Goal: Information Seeking & Learning: Check status

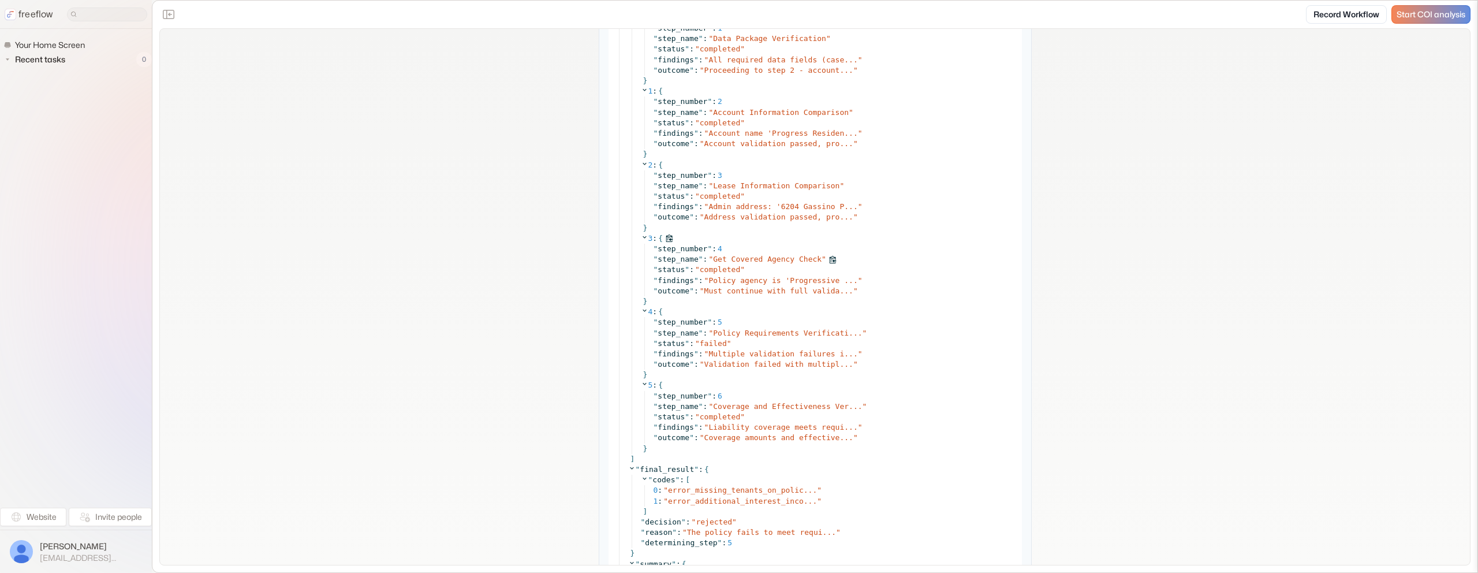
scroll to position [5634, 0]
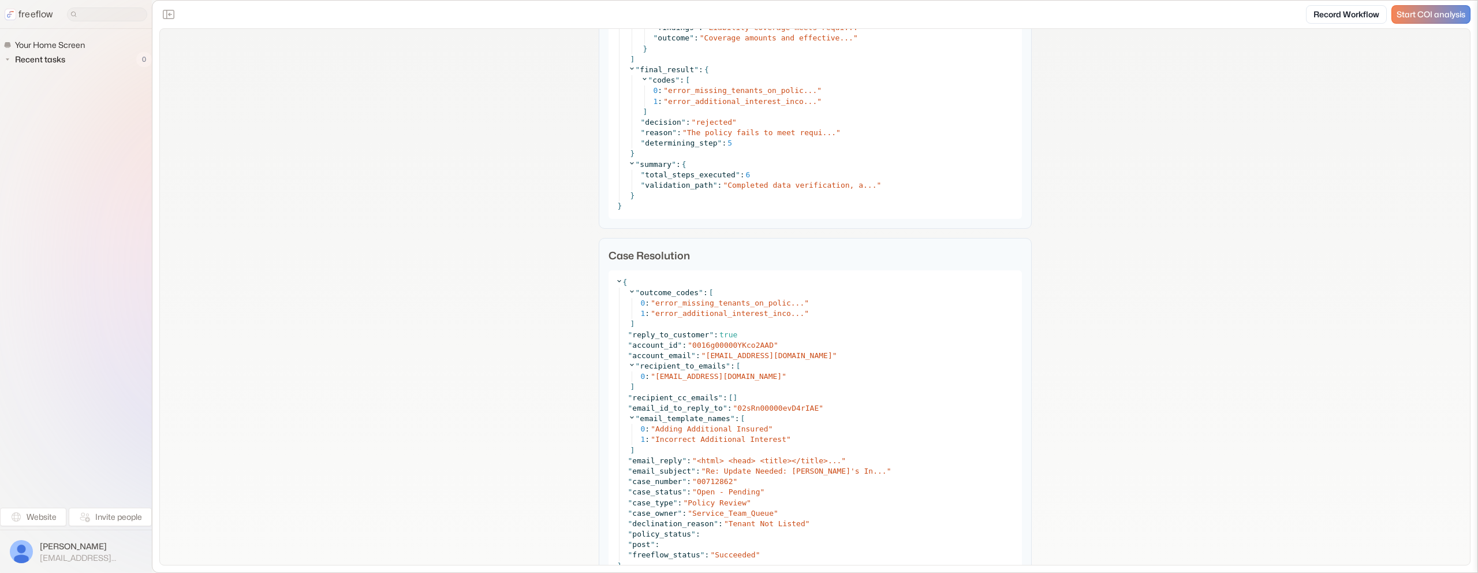
scroll to position [6085, 0]
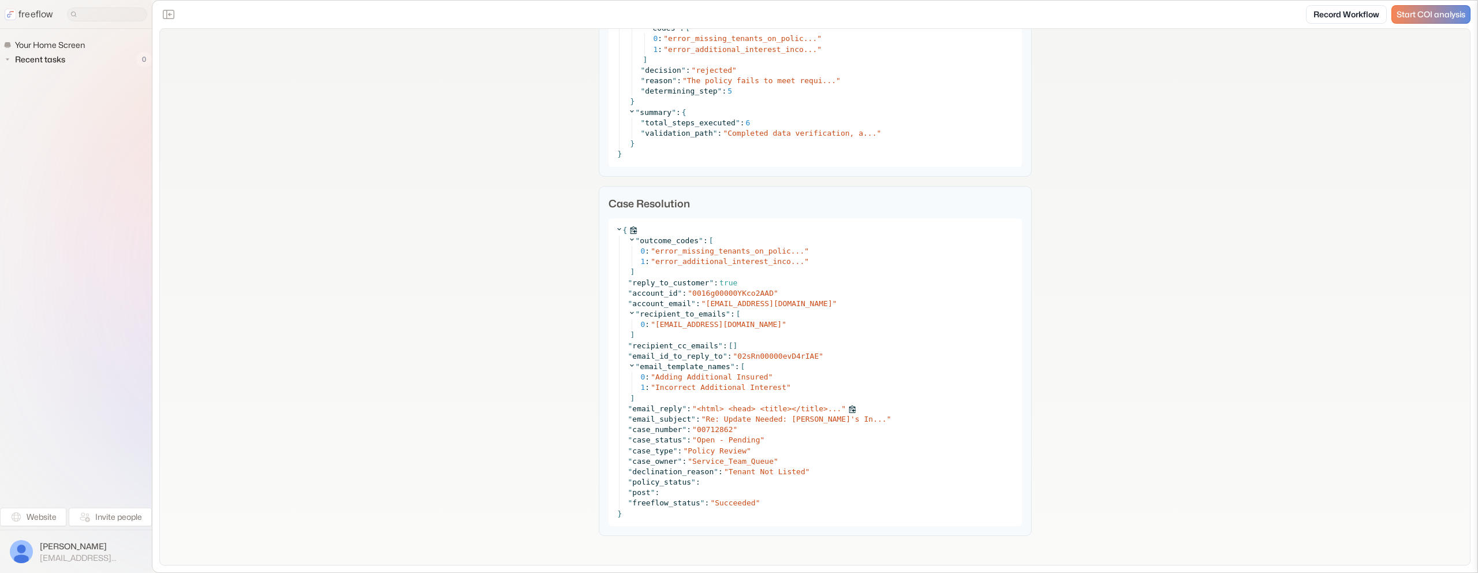
click at [742, 406] on span "<html> <head> <title></title>..." at bounding box center [769, 408] width 144 height 9
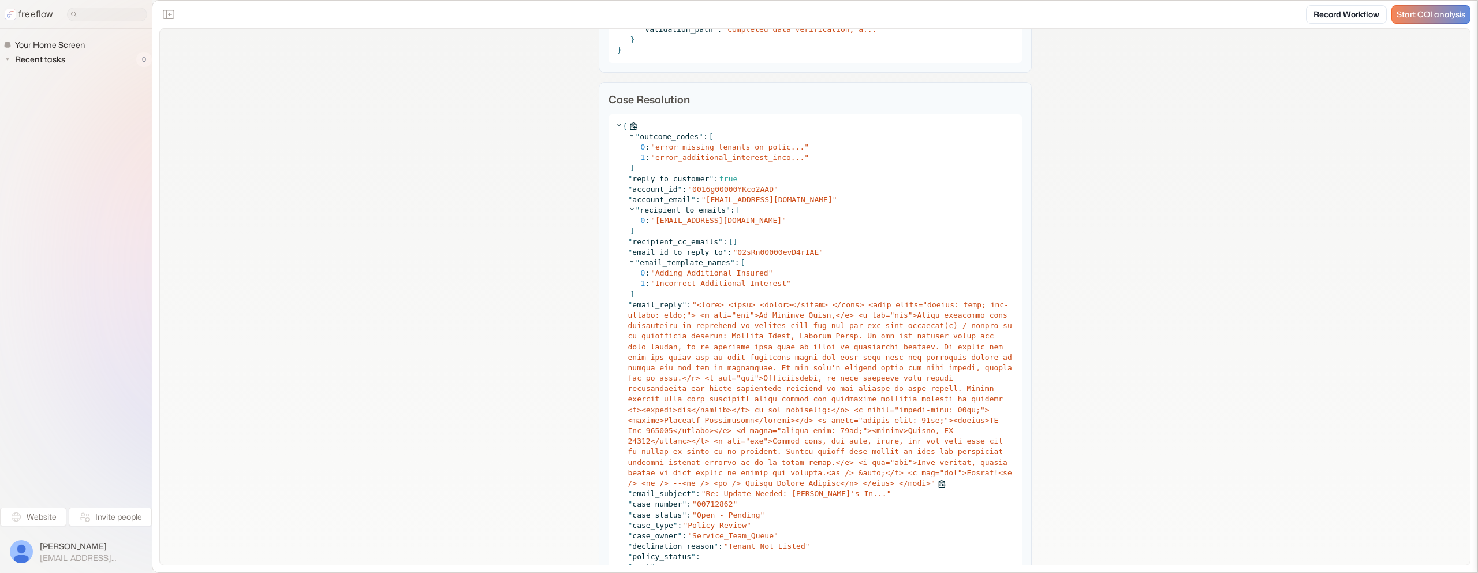
scroll to position [6199, 0]
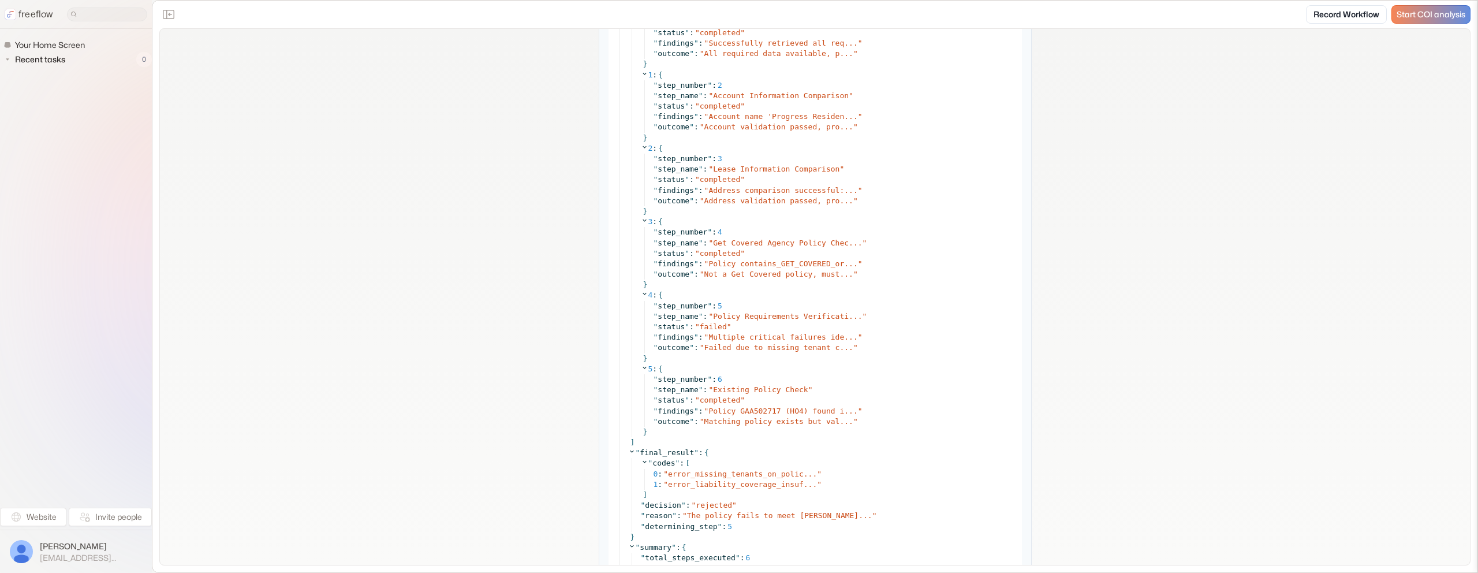
scroll to position [5360, 0]
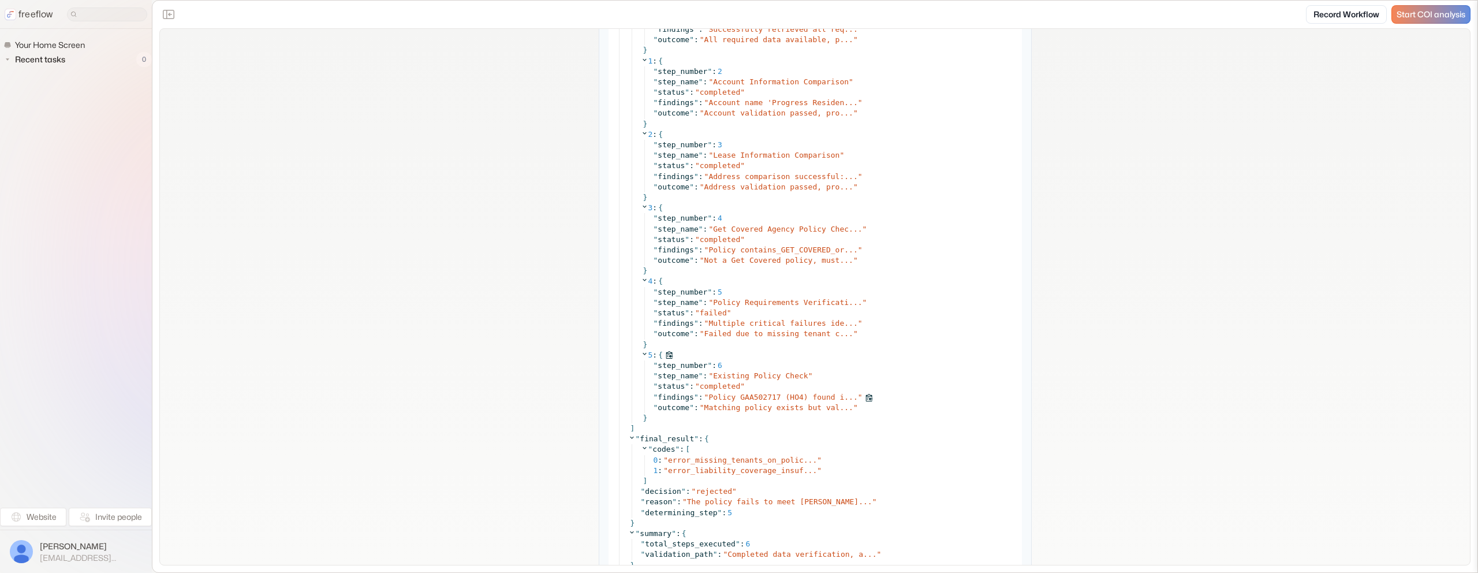
click at [790, 398] on span "Policy GAA502717 (HO4) found i..." at bounding box center [782, 397] width 149 height 9
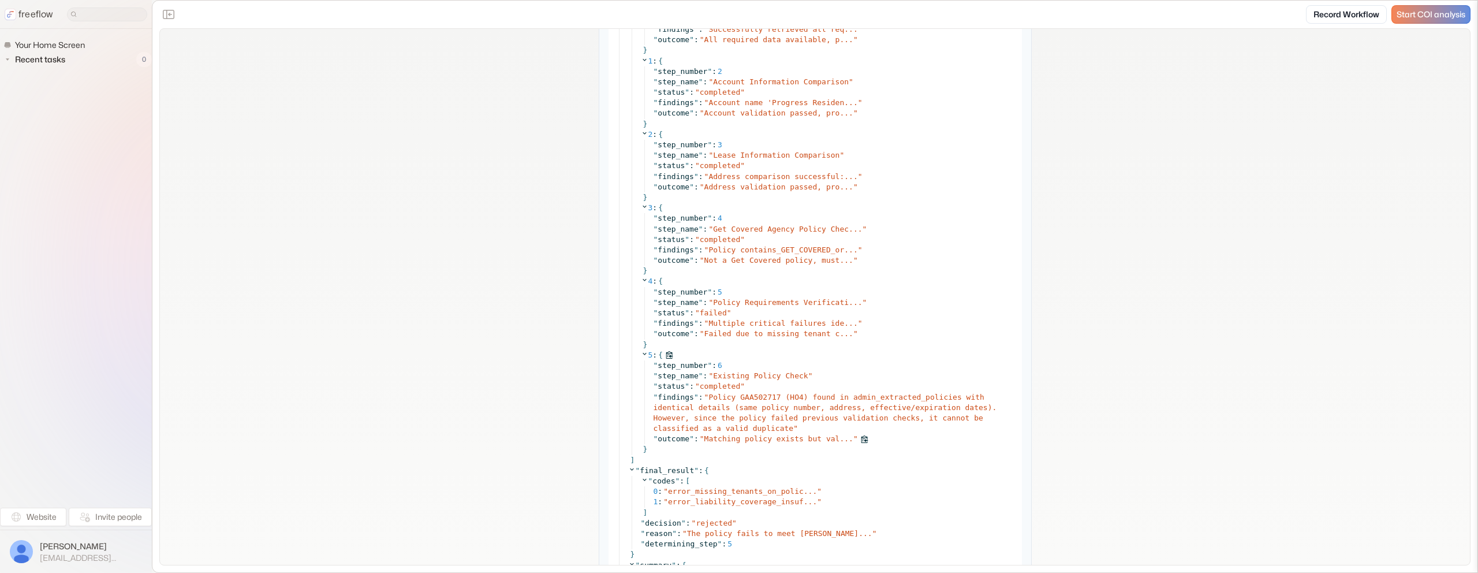
click at [779, 441] on span "Matching policy exists but val..." at bounding box center [778, 438] width 149 height 9
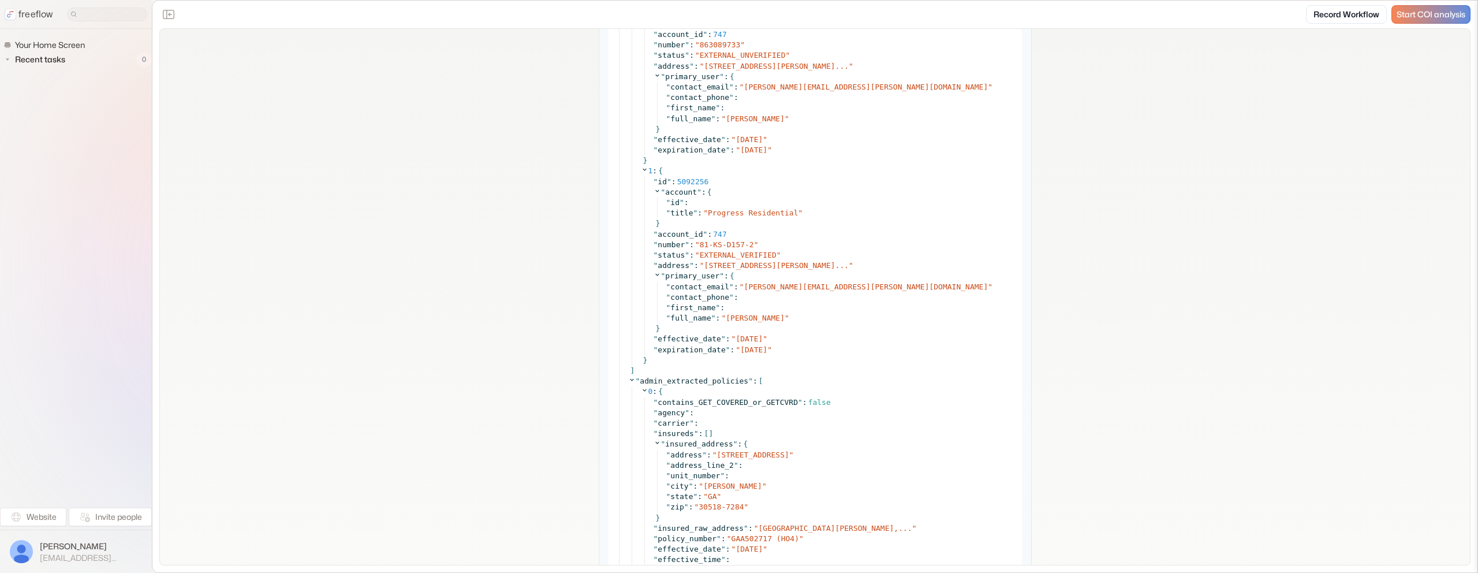
scroll to position [3993, 0]
drag, startPoint x: 753, startPoint y: 247, endPoint x: 698, endPoint y: 246, distance: 54.9
click at [698, 246] on div "" number " : " 81-KS-D157-2 "" at bounding box center [834, 247] width 361 height 10
copy span "81-KS-D157-2"
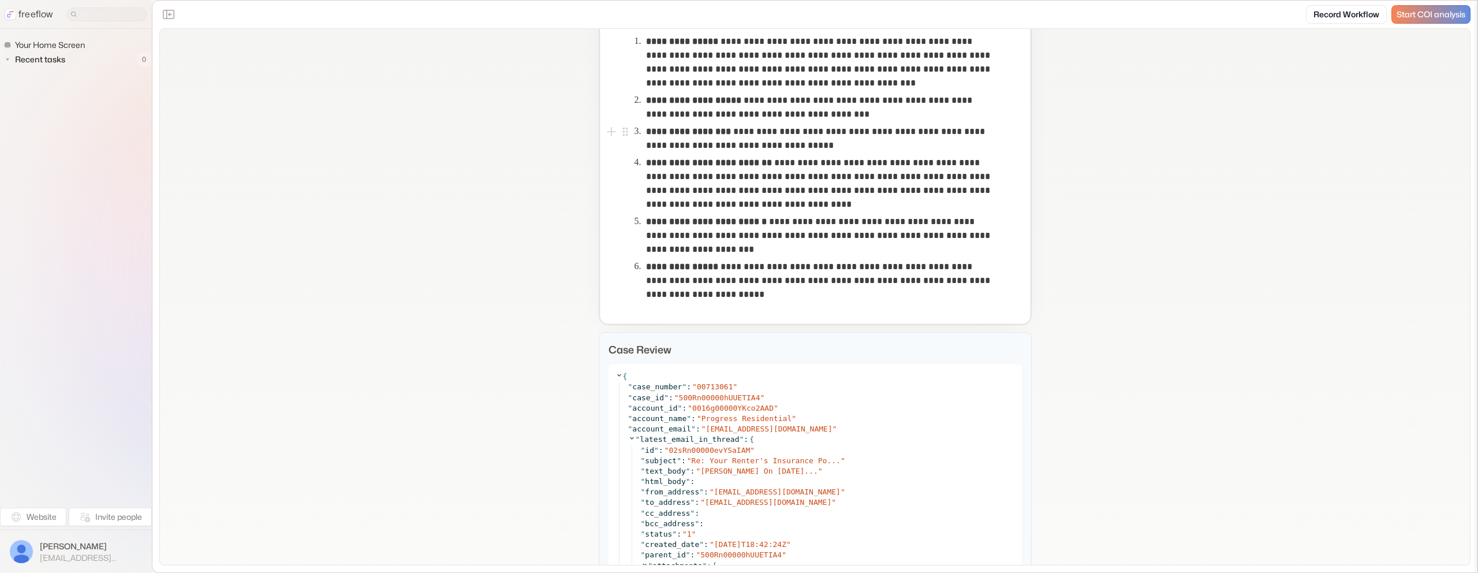
scroll to position [644, 0]
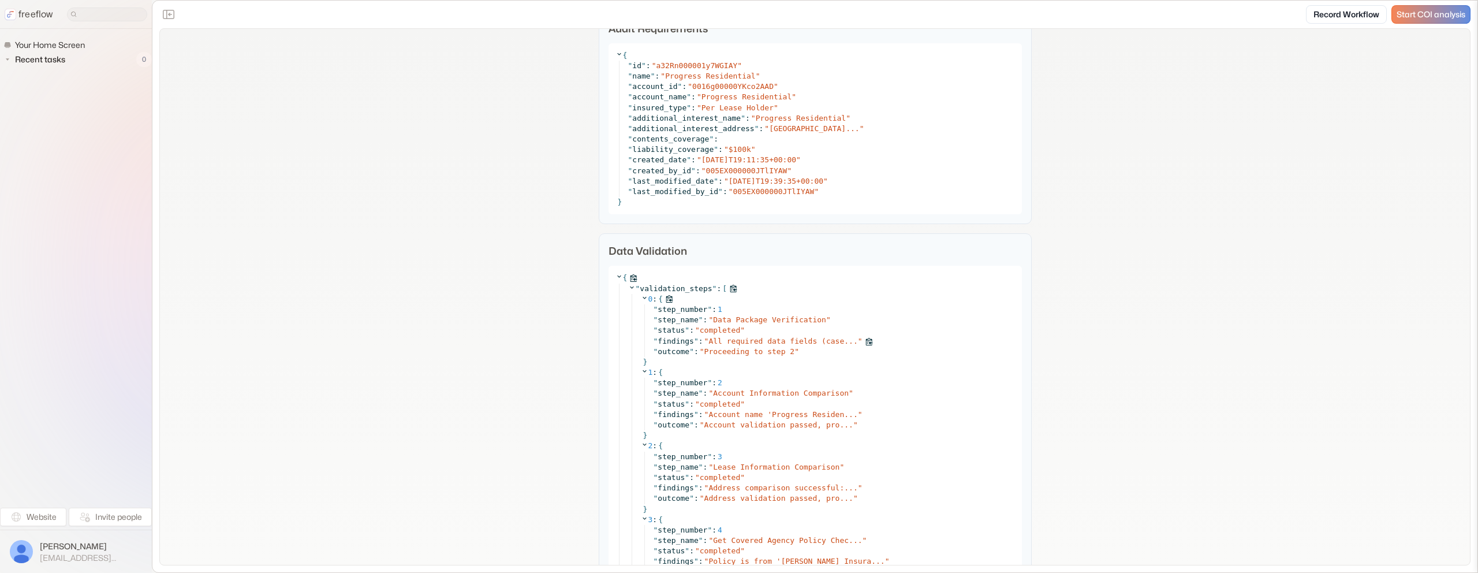
scroll to position [5512, 0]
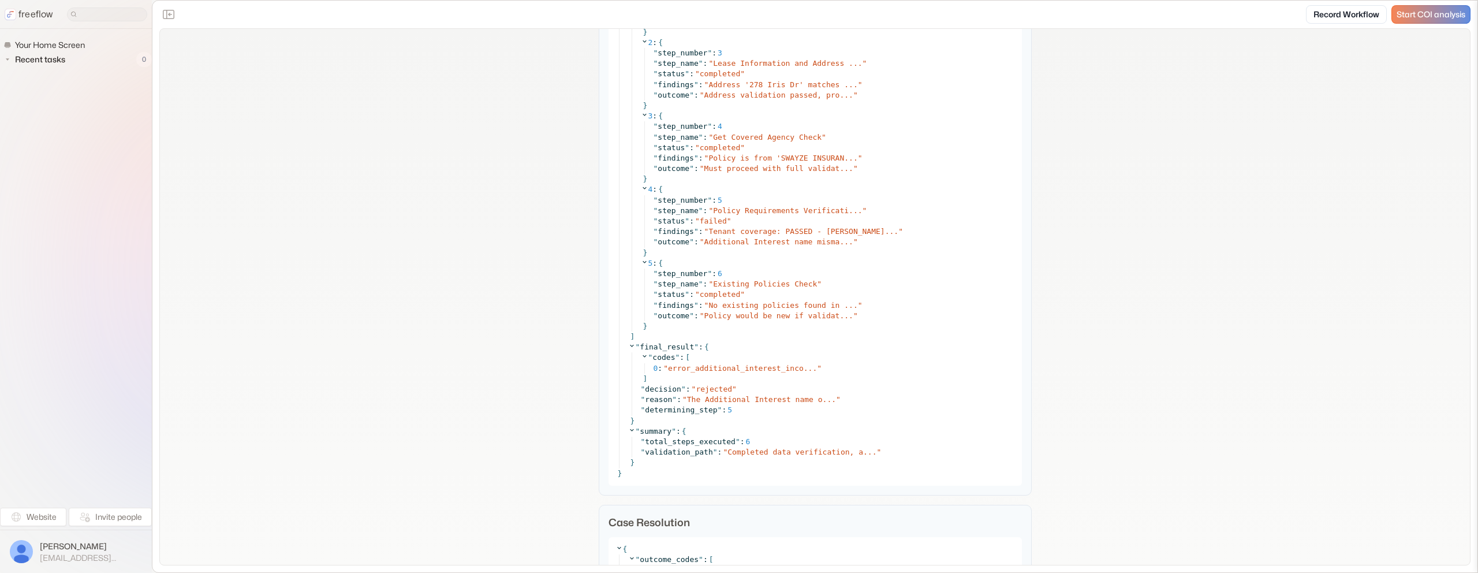
scroll to position [4270, 0]
click at [778, 363] on span "error_additional_interest_inco..." at bounding box center [742, 366] width 149 height 9
click at [779, 364] on span "error_additional_interest_incorrect" at bounding box center [747, 366] width 158 height 9
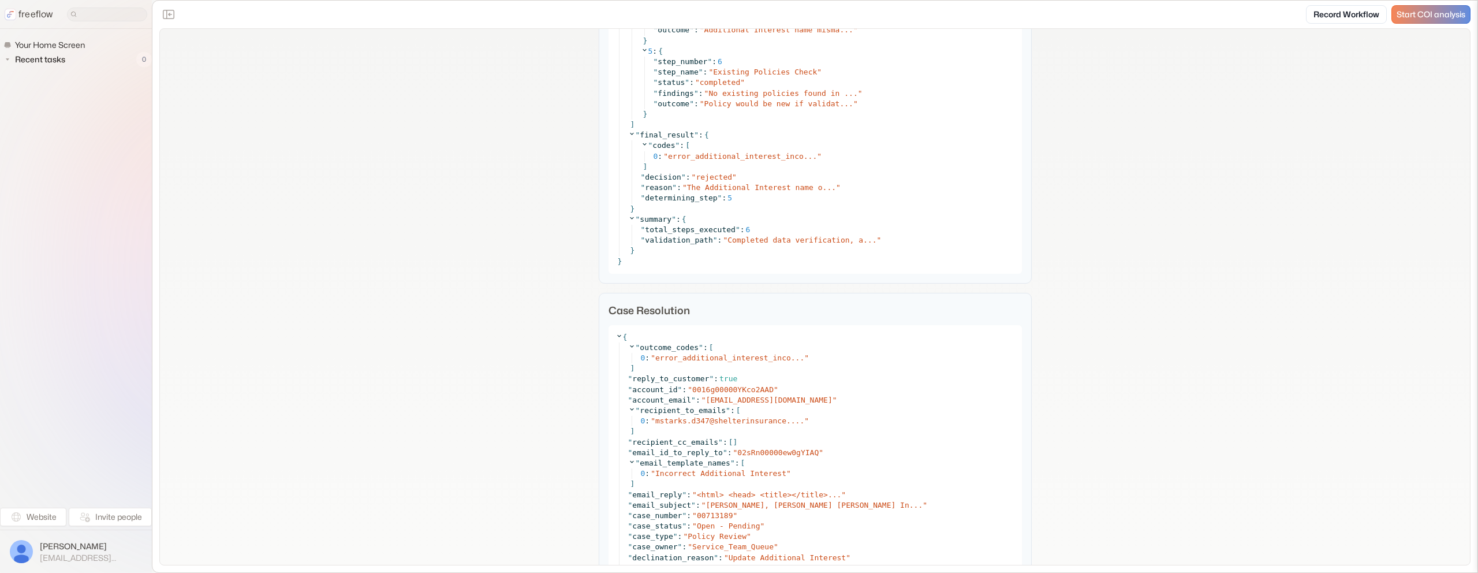
scroll to position [4566, 0]
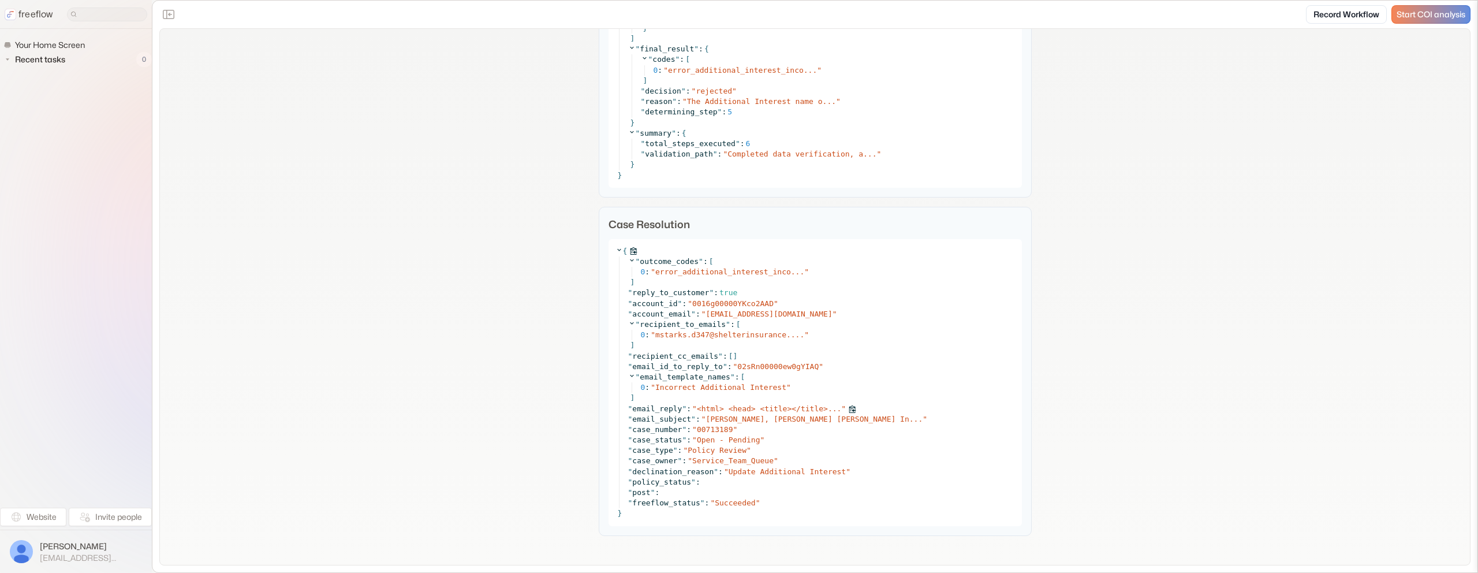
click at [726, 411] on span "<html> <head> <title></title>..." at bounding box center [769, 408] width 144 height 9
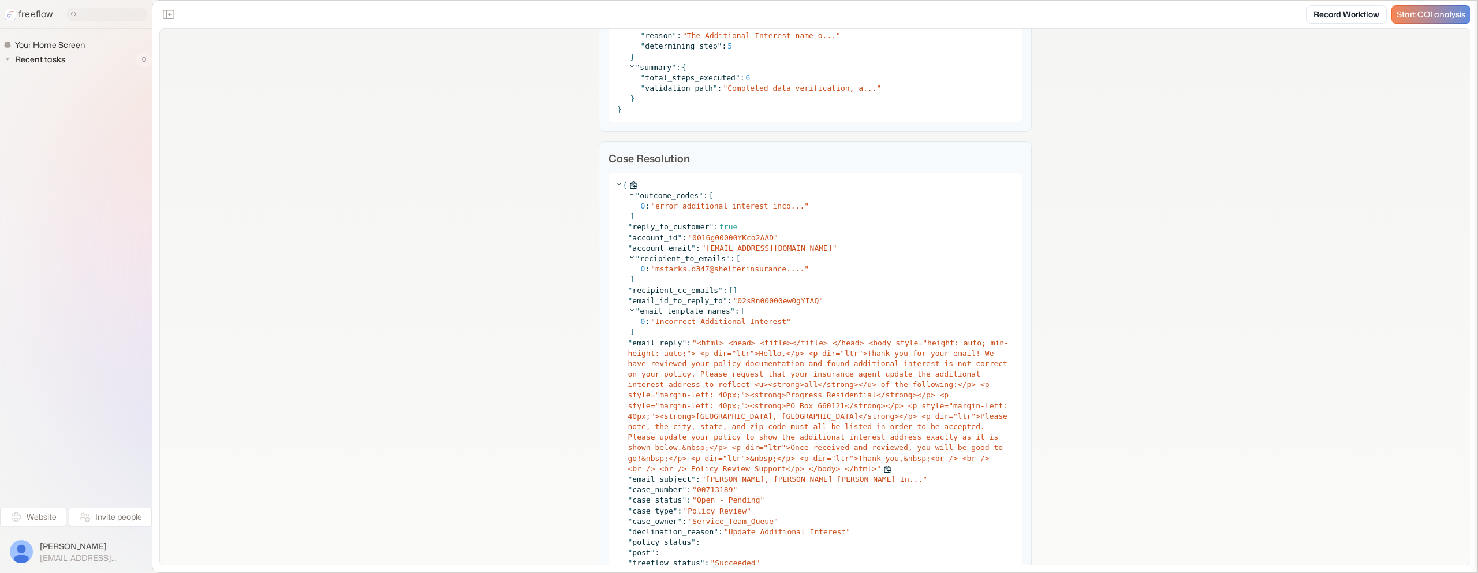
scroll to position [4634, 0]
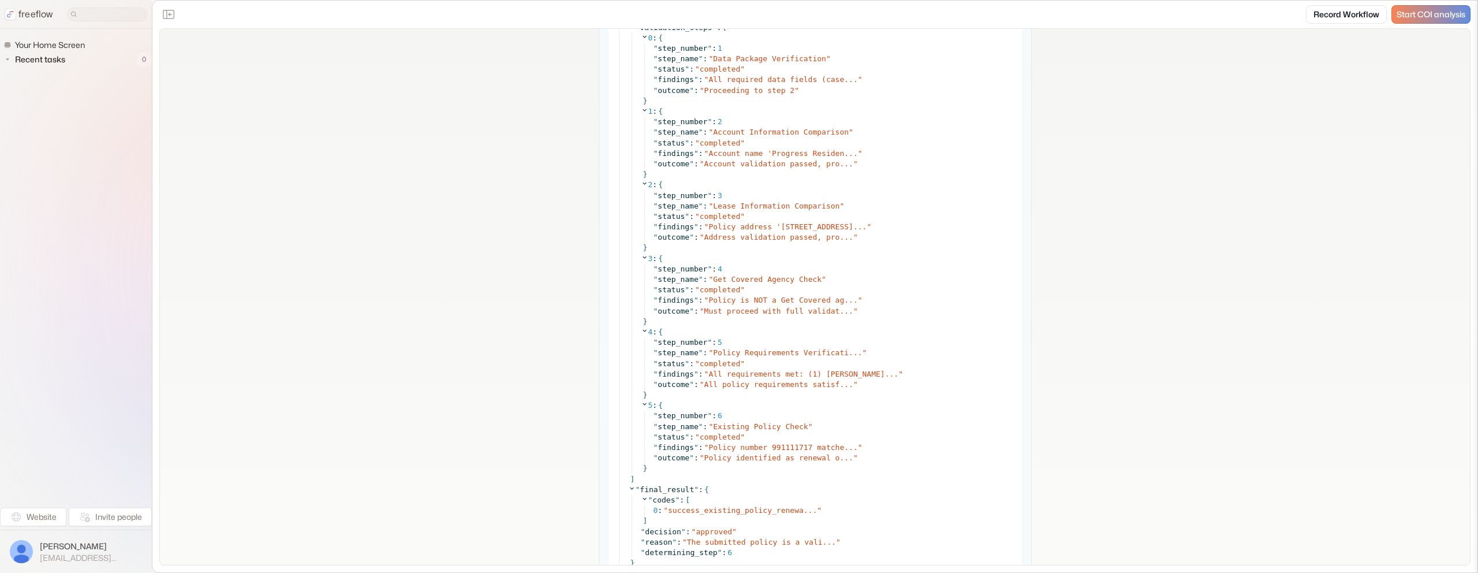
scroll to position [4904, 0]
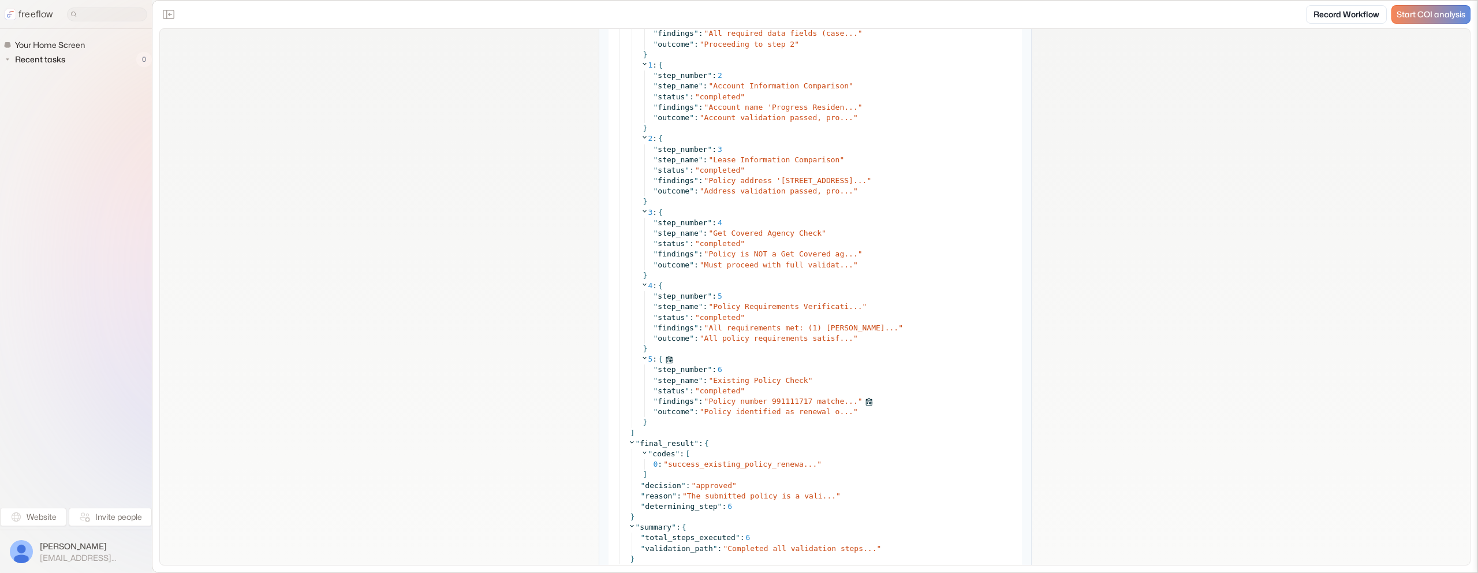
click at [788, 403] on span "Policy number 991111717 matche..." at bounding box center [782, 401] width 149 height 9
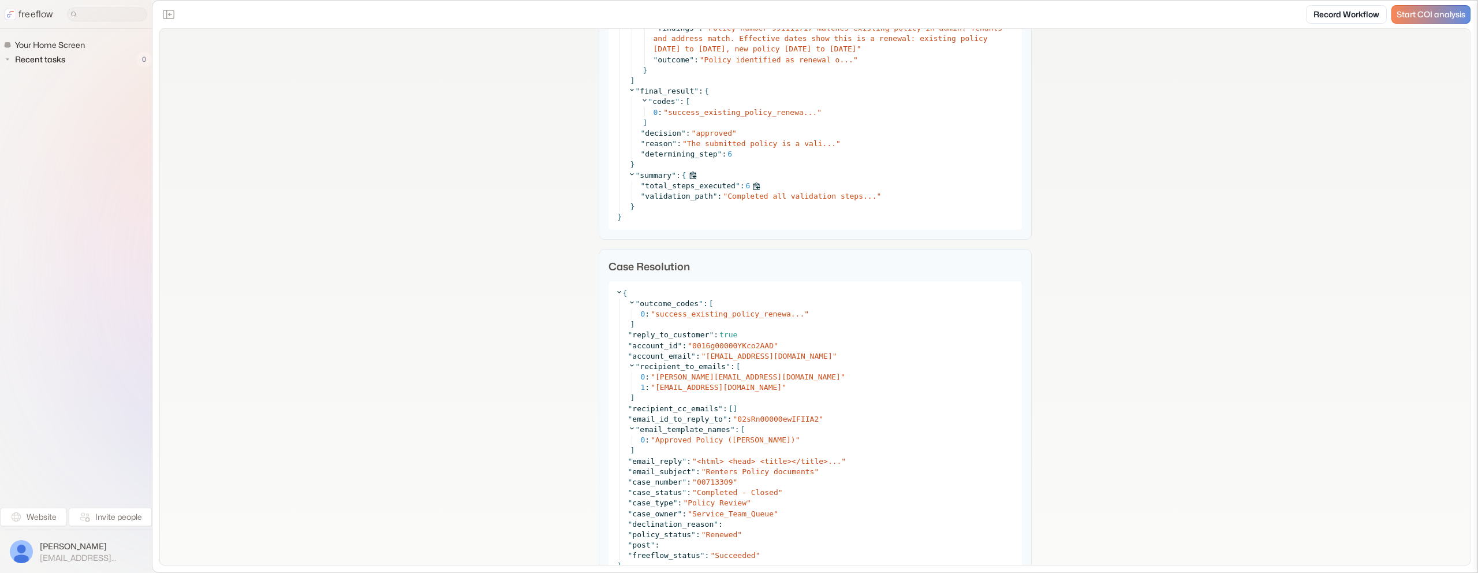
scroll to position [5330, 0]
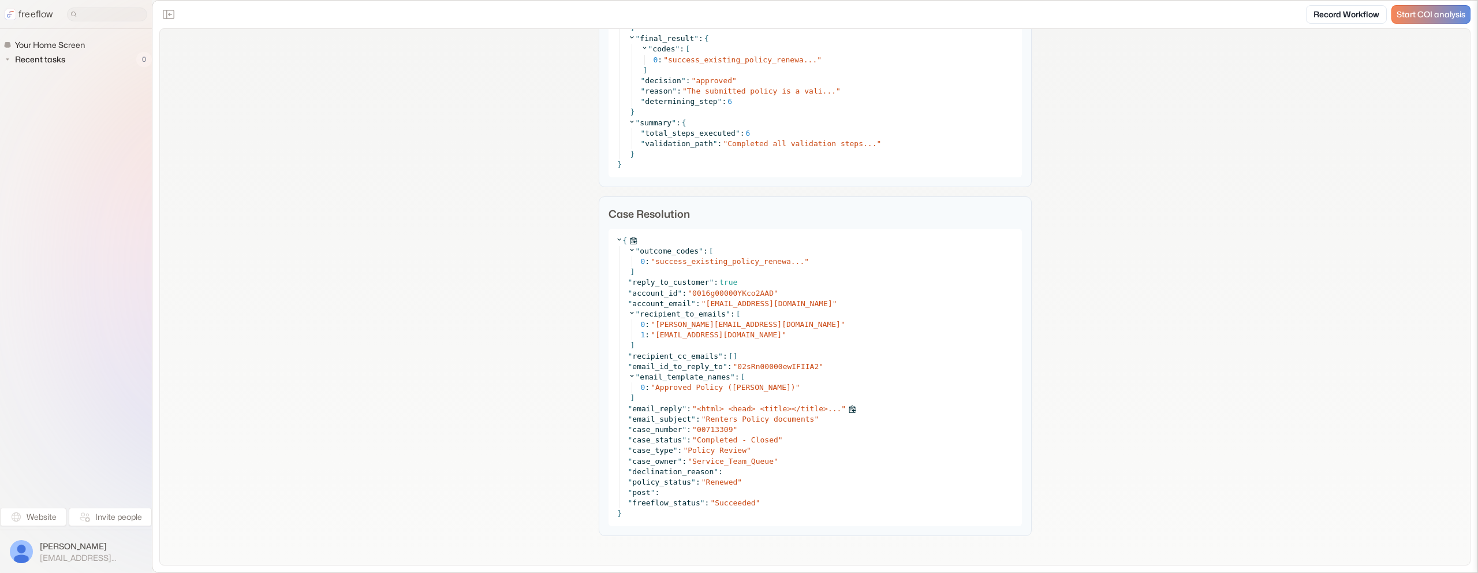
click at [740, 409] on span "<html> <head> <title></title>..." at bounding box center [769, 408] width 144 height 9
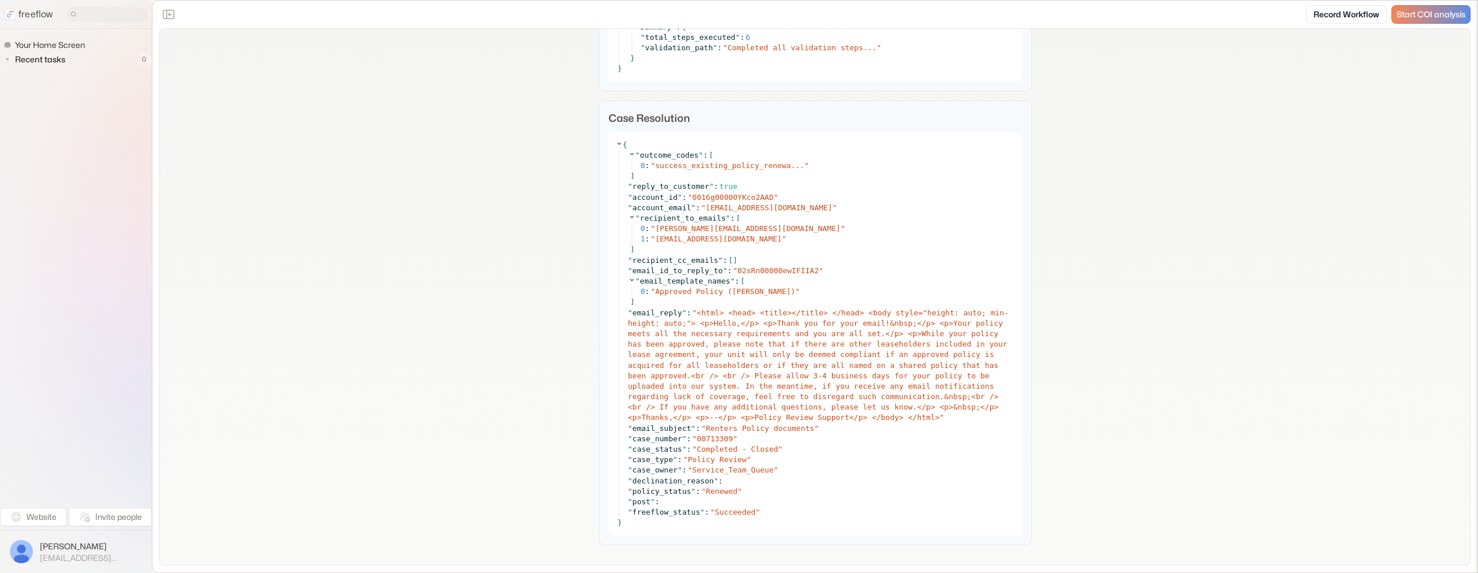
scroll to position [5431, 0]
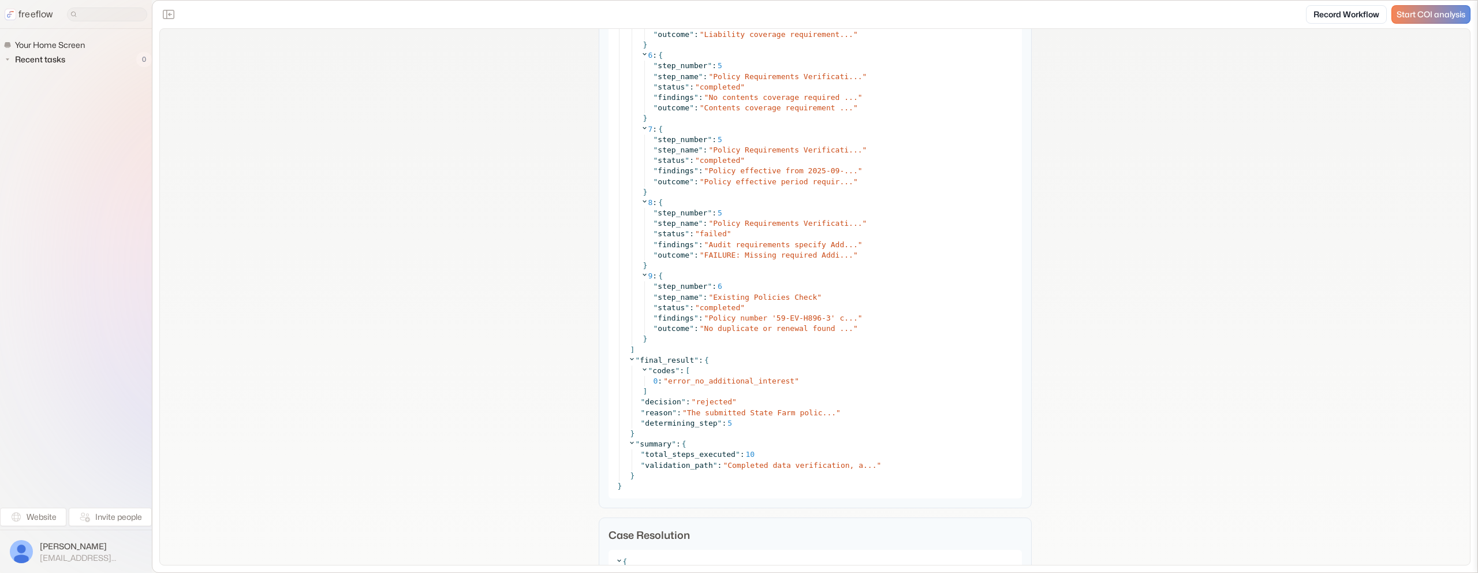
scroll to position [3994, 0]
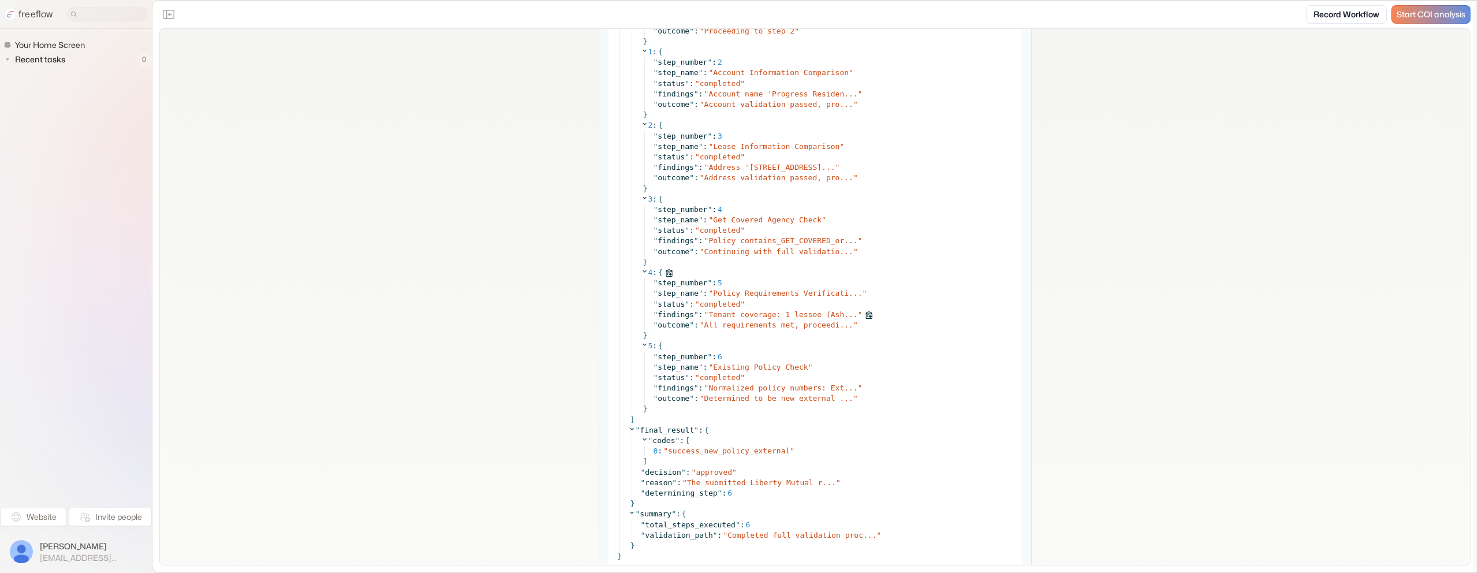
scroll to position [5714, 0]
click at [804, 386] on span "Normalized policy numbers: Ext..." at bounding box center [782, 386] width 149 height 9
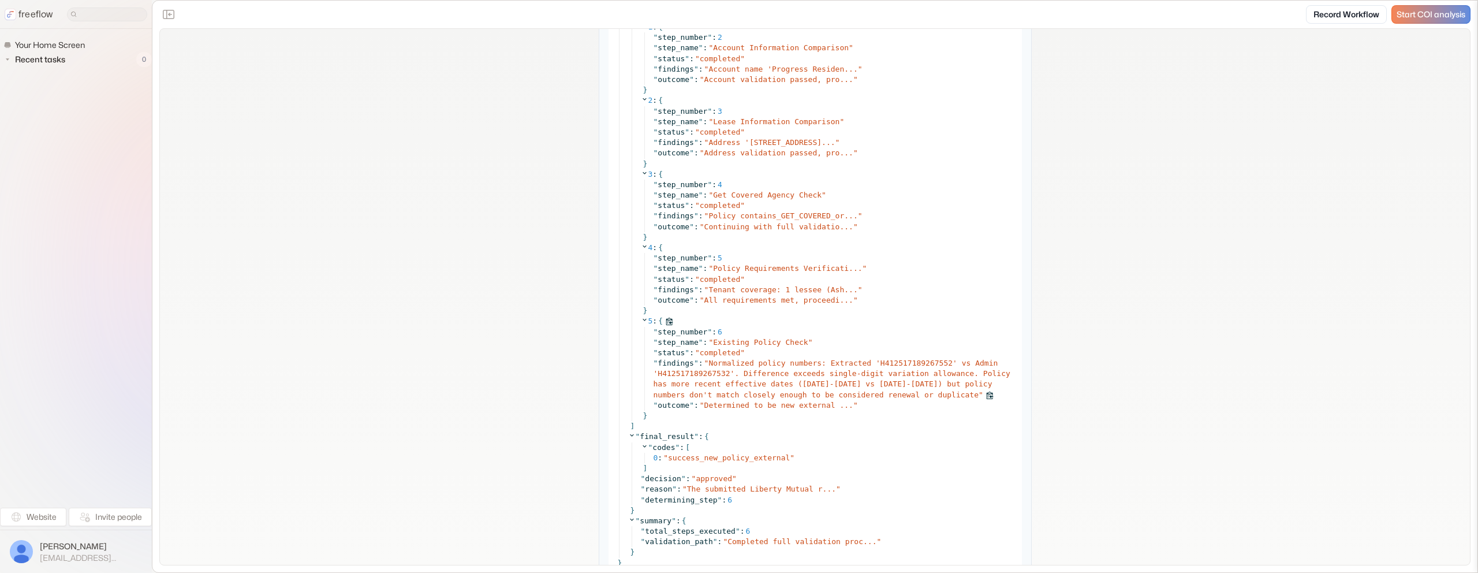
scroll to position [5740, 0]
click at [802, 398] on span "Determined to be new external ..." at bounding box center [778, 402] width 149 height 9
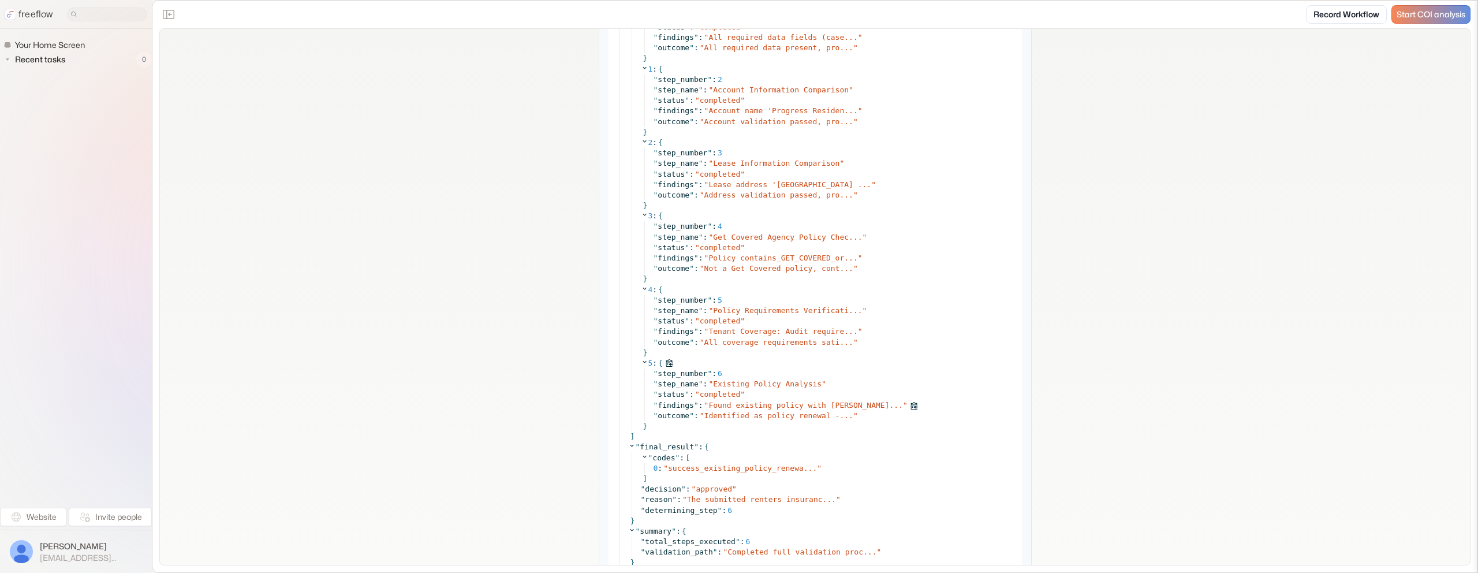
scroll to position [4979, 0]
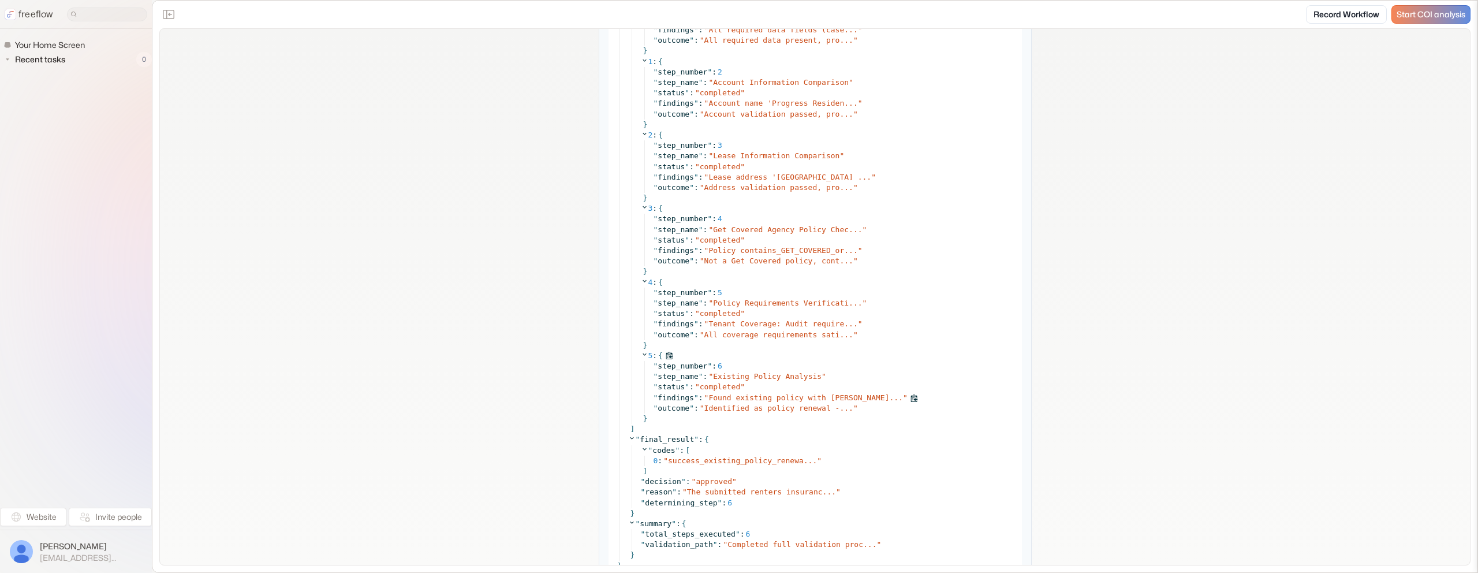
click at [759, 395] on span "Found existing policy with [PERSON_NAME]..." at bounding box center [805, 397] width 195 height 9
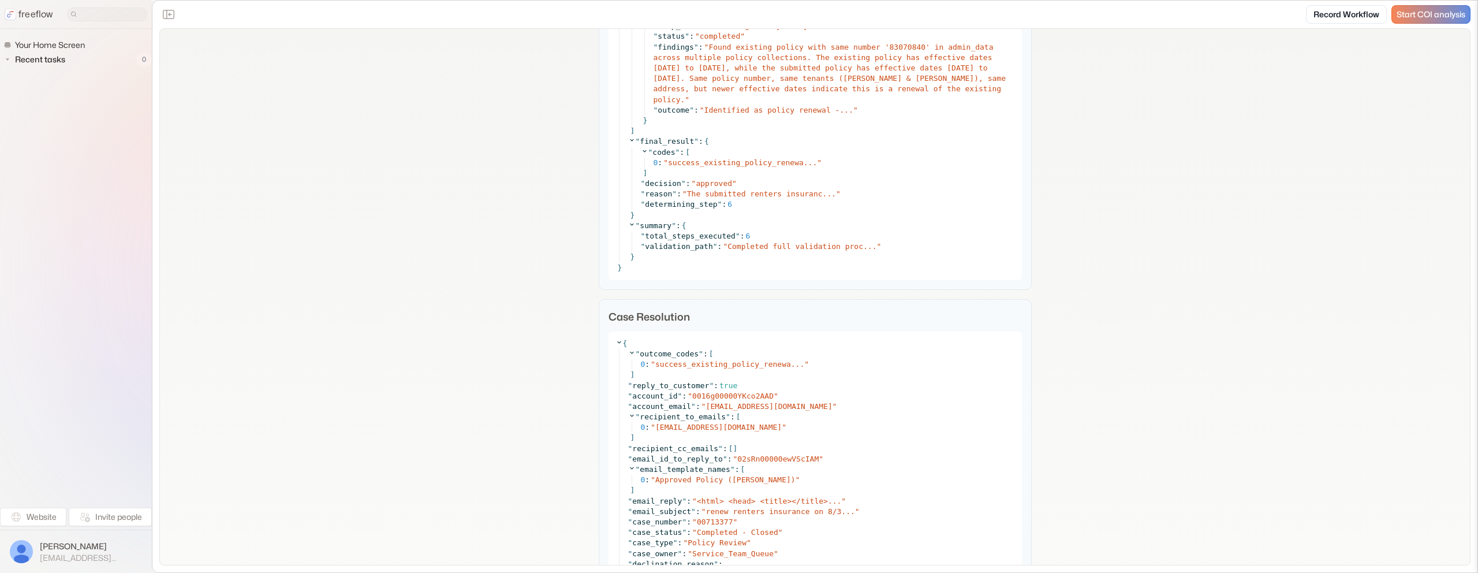
scroll to position [5421, 0]
